Goal: Information Seeking & Learning: Learn about a topic

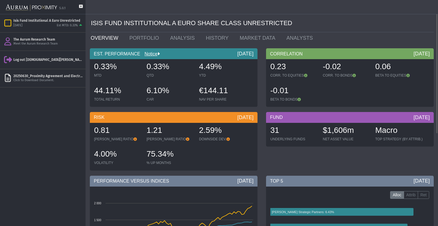
click at [325, 19] on div "ISIS FUND INSTITUTIONAL A EURO SHARE CLASS UNRESTRICTED" at bounding box center [262, 23] width 343 height 18
